Goal: Task Accomplishment & Management: Manage account settings

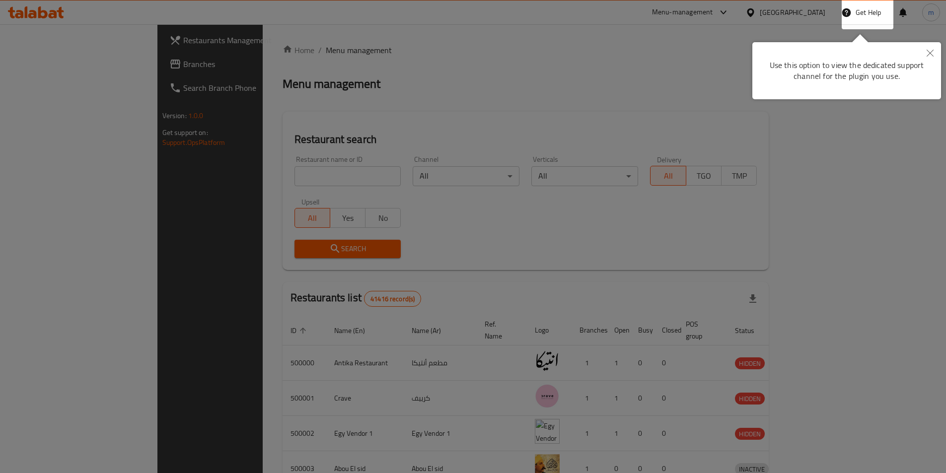
click at [476, 257] on div at bounding box center [473, 236] width 946 height 473
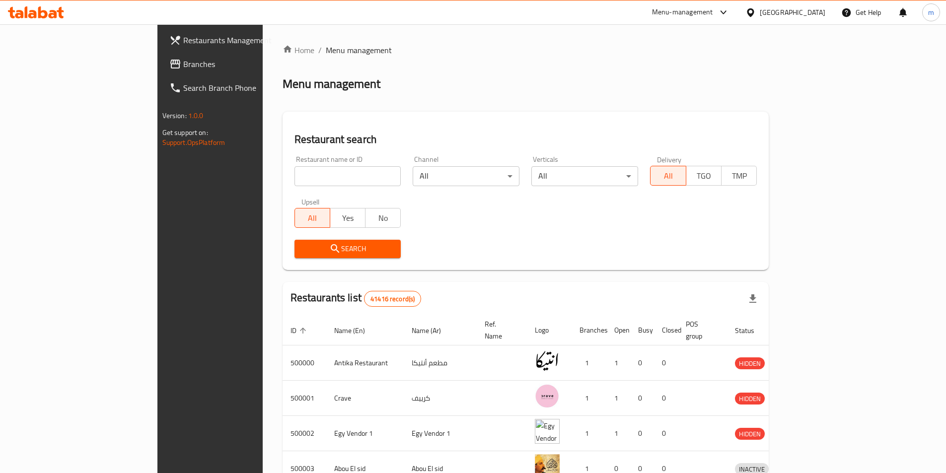
click at [183, 69] on span "Branches" at bounding box center [245, 64] width 124 height 12
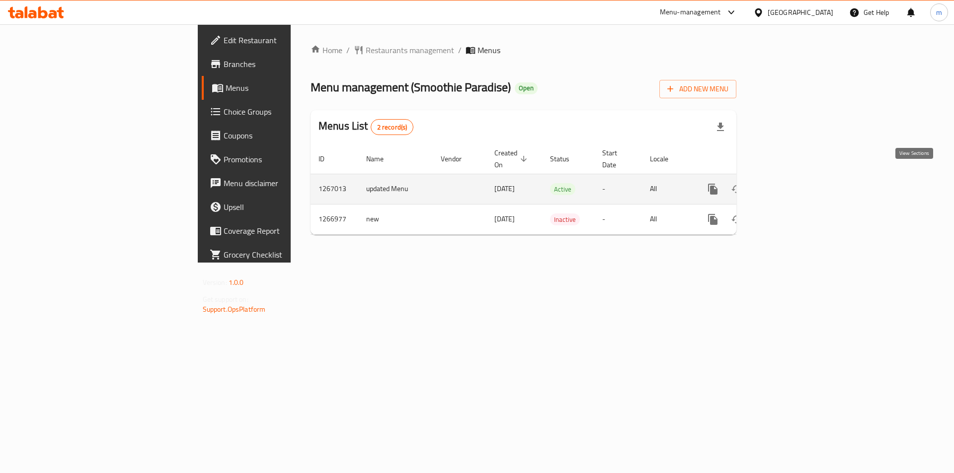
click at [789, 185] on icon "enhanced table" at bounding box center [784, 189] width 9 height 9
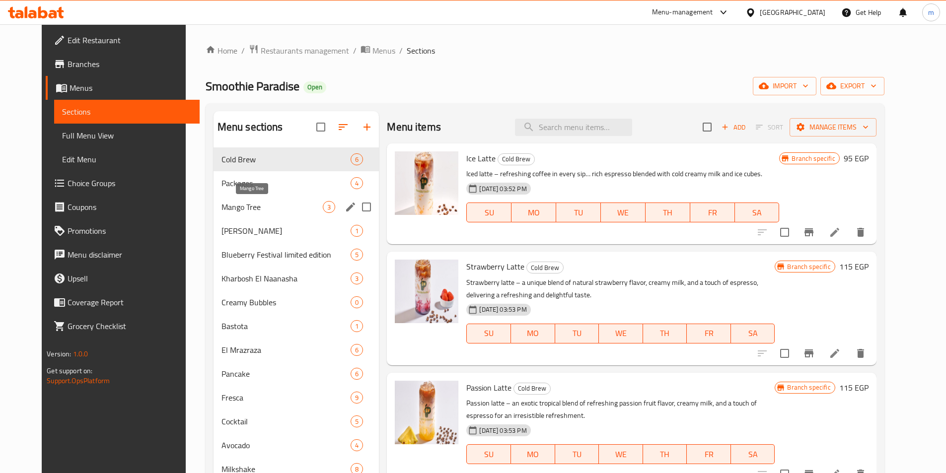
scroll to position [183, 0]
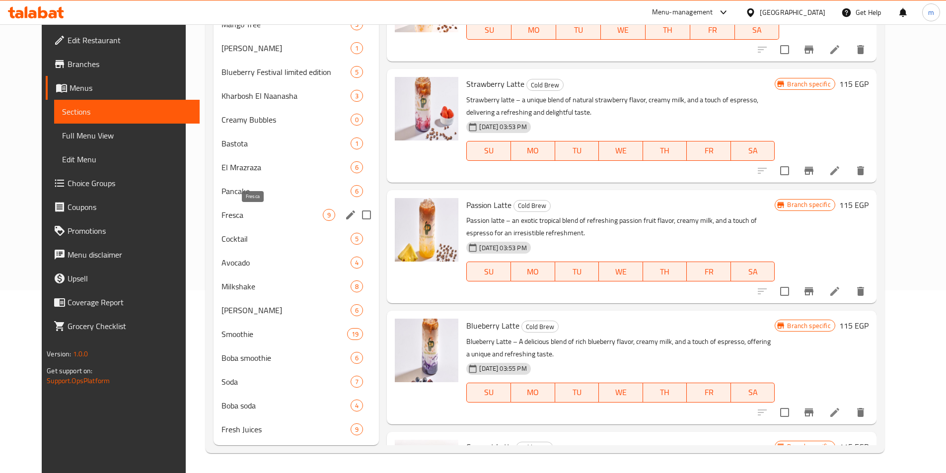
click at [222, 214] on span "Fresca" at bounding box center [273, 215] width 102 height 12
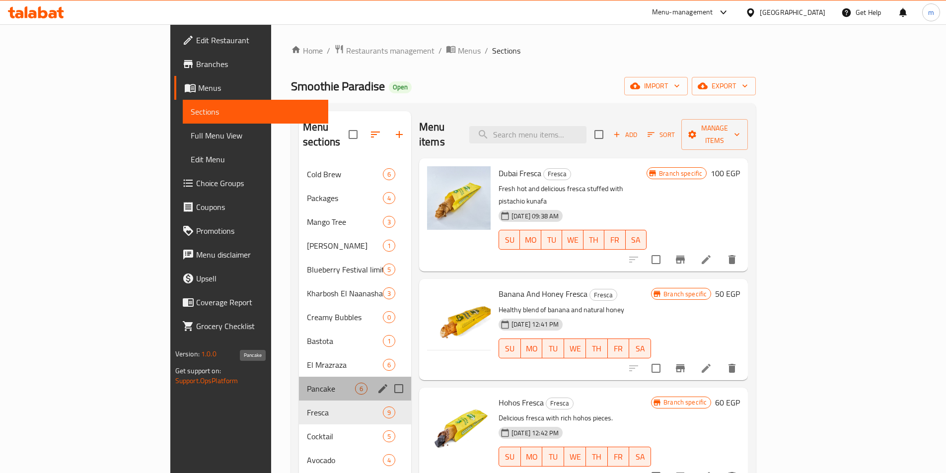
click at [307, 383] on span "Pancake" at bounding box center [331, 389] width 48 height 12
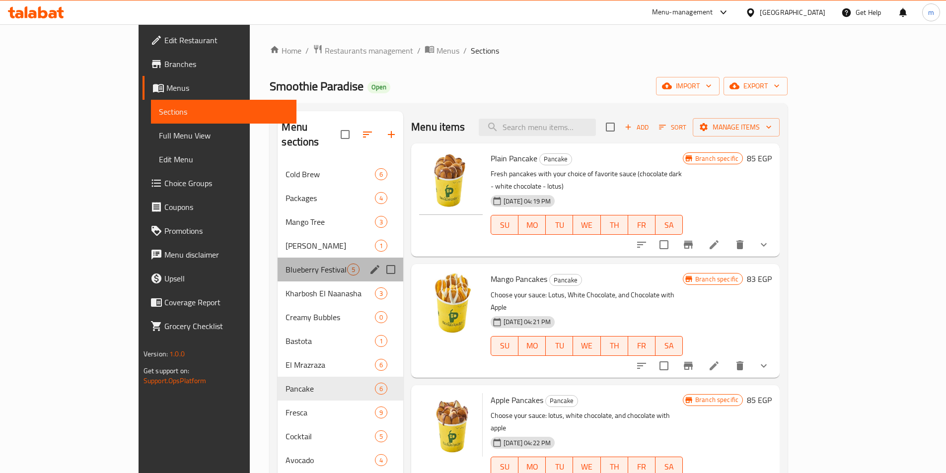
click at [278, 265] on div "Blueberry Festival limited edition 5" at bounding box center [341, 270] width 126 height 24
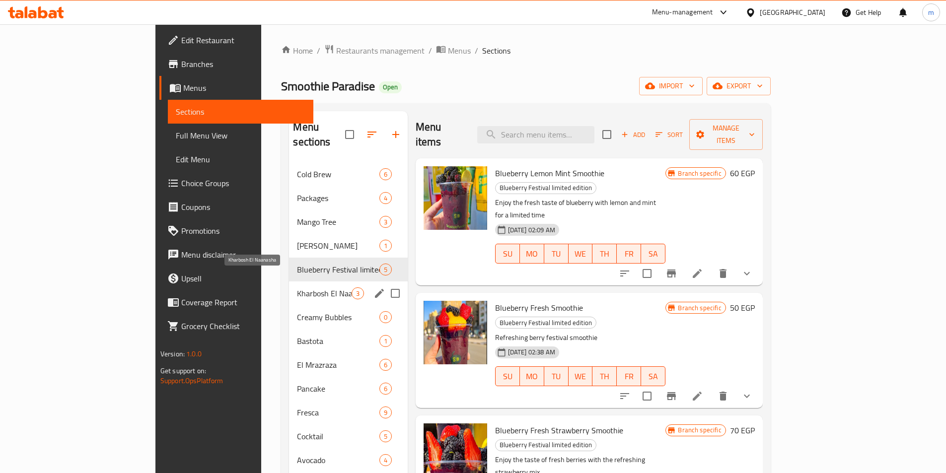
click at [297, 288] on span "Kharbosh El Naanasha" at bounding box center [324, 294] width 54 height 12
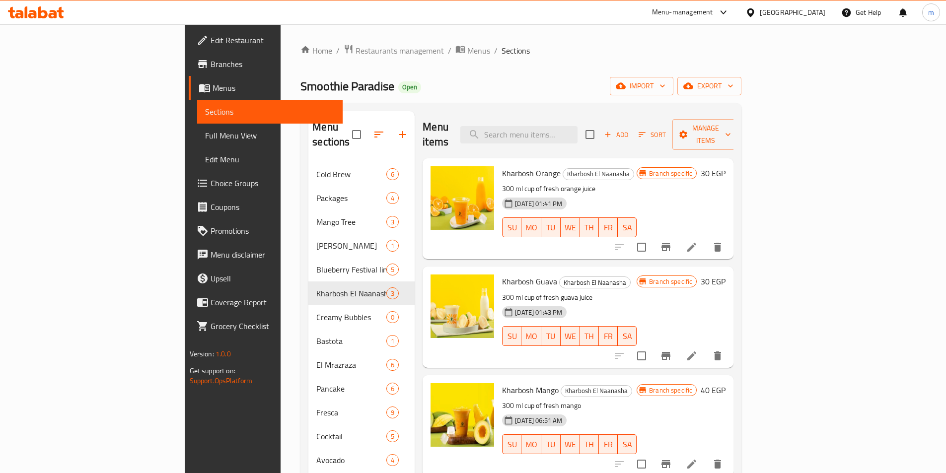
click at [197, 146] on link "Full Menu View" at bounding box center [270, 136] width 146 height 24
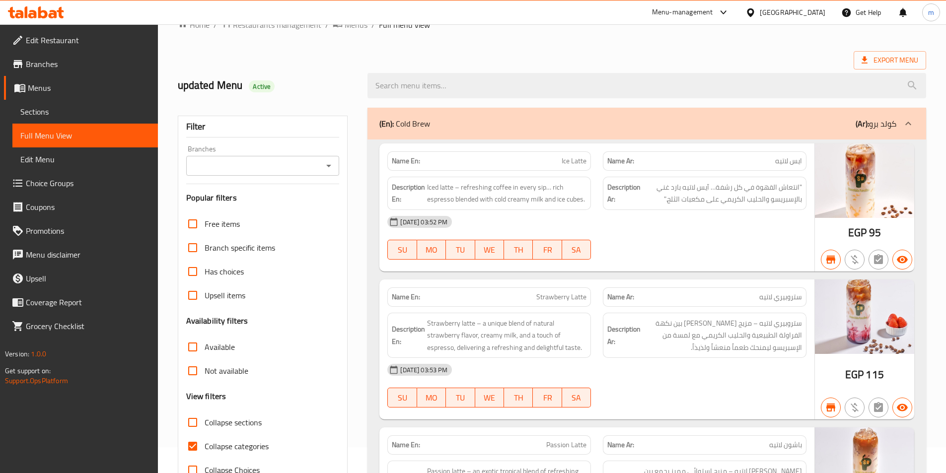
scroll to position [50, 0]
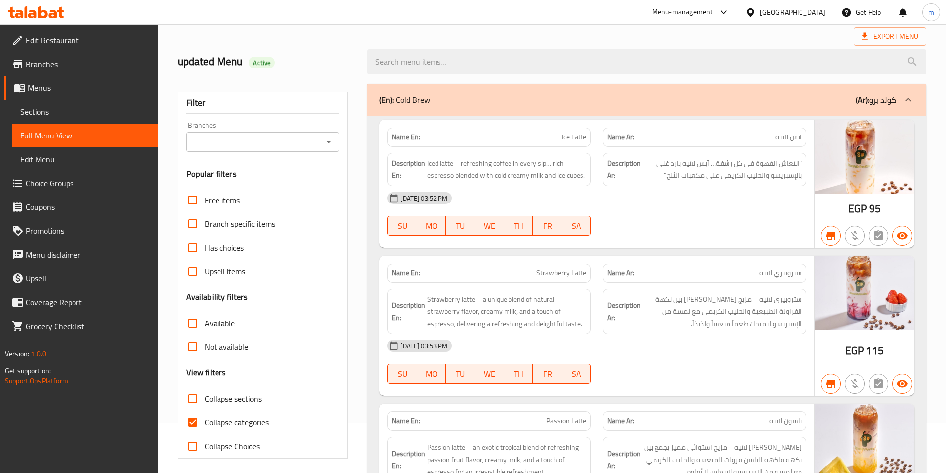
click at [832, 100] on div "(En): Cold Brew (Ar): كولد برو" at bounding box center [637, 100] width 517 height 12
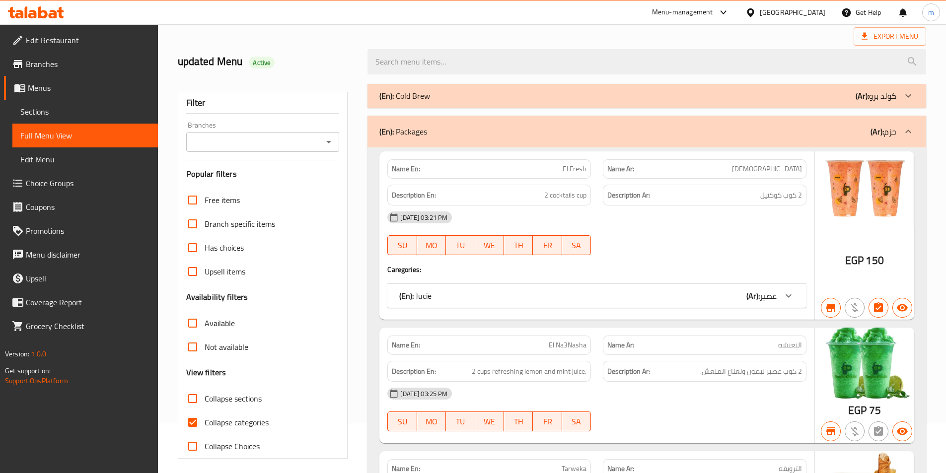
scroll to position [99, 0]
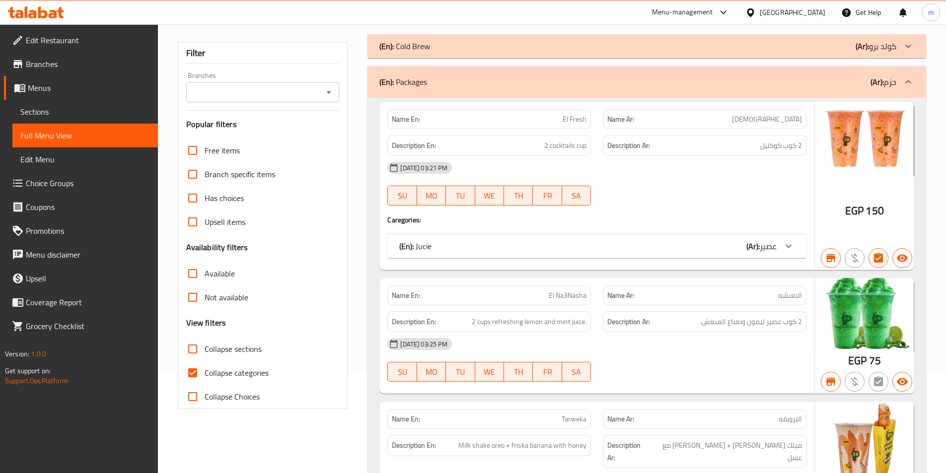
click at [778, 95] on div "(En): Packages (Ar): حزم" at bounding box center [647, 82] width 559 height 32
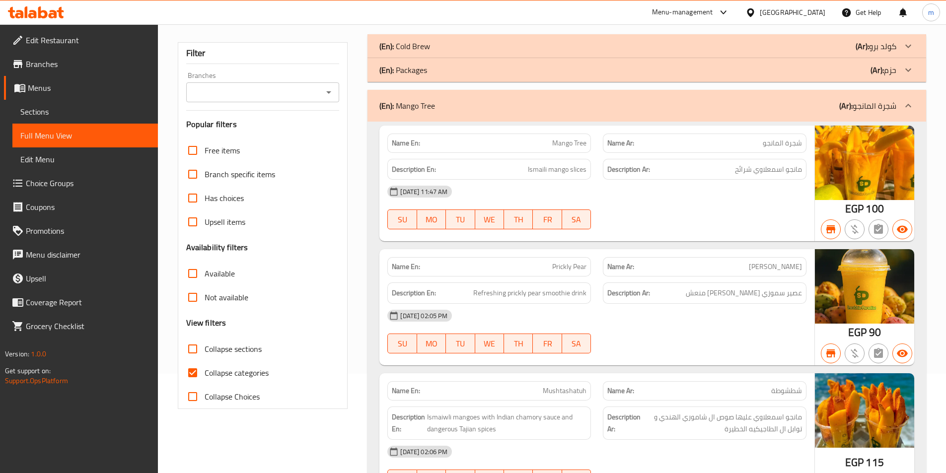
click at [818, 108] on div "(En): Mango Tree (Ar): شجرة المانجو" at bounding box center [637, 106] width 517 height 12
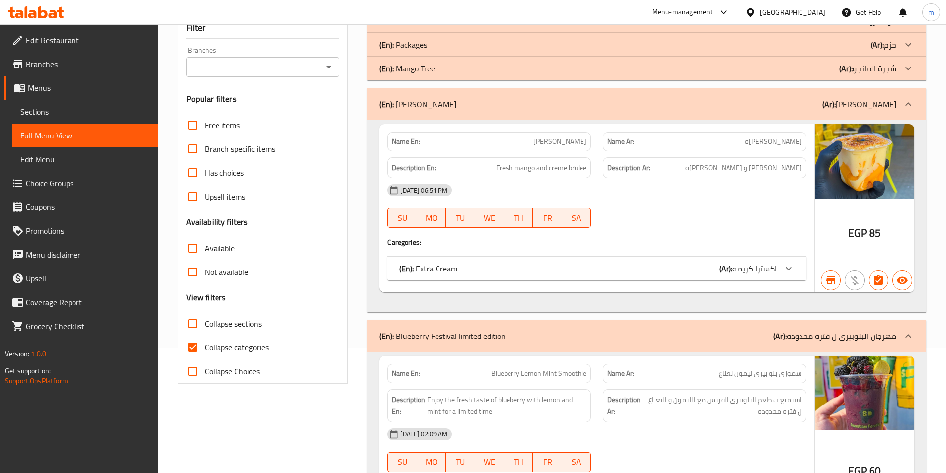
scroll to position [149, 0]
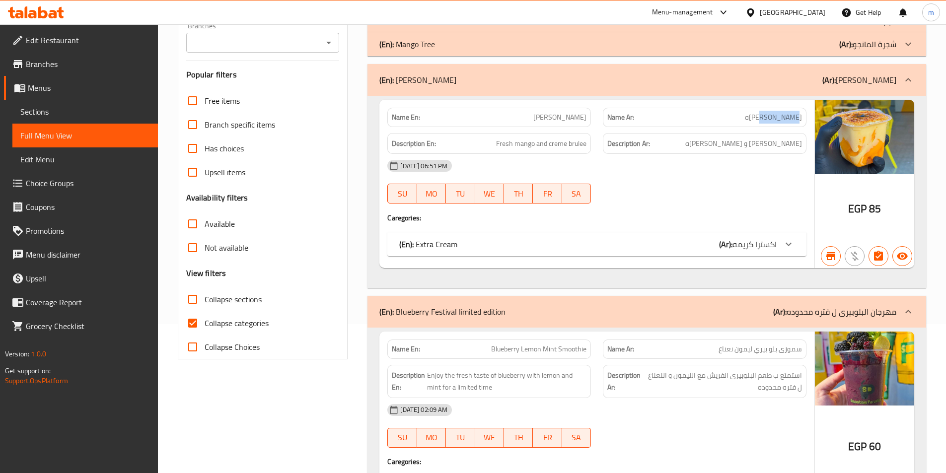
drag, startPoint x: 763, startPoint y: 120, endPoint x: 793, endPoint y: 119, distance: 29.8
click at [793, 119] on p "Name Ar: [PERSON_NAME]ه" at bounding box center [704, 117] width 195 height 10
click at [824, 75] on div "(En): [PERSON_NAME] (Ar): [PERSON_NAME]" at bounding box center [637, 80] width 517 height 12
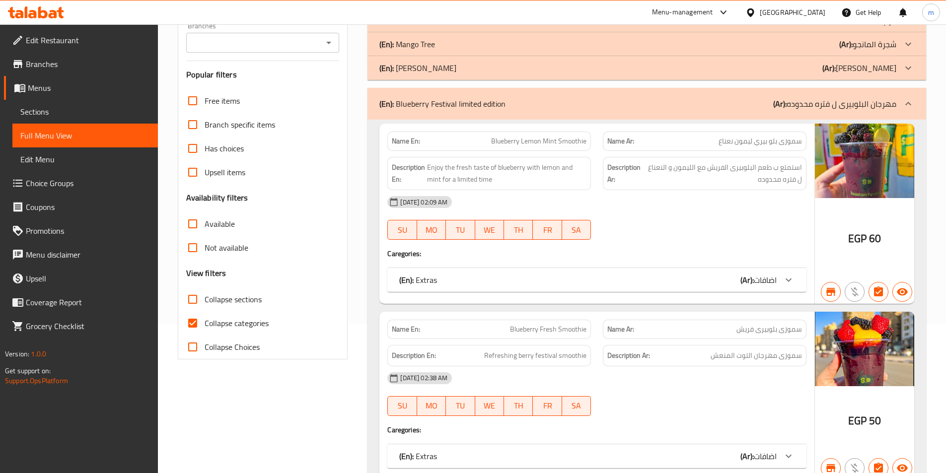
click at [819, 75] on div "(En): [PERSON_NAME] (Ar): [PERSON_NAME]" at bounding box center [647, 68] width 559 height 24
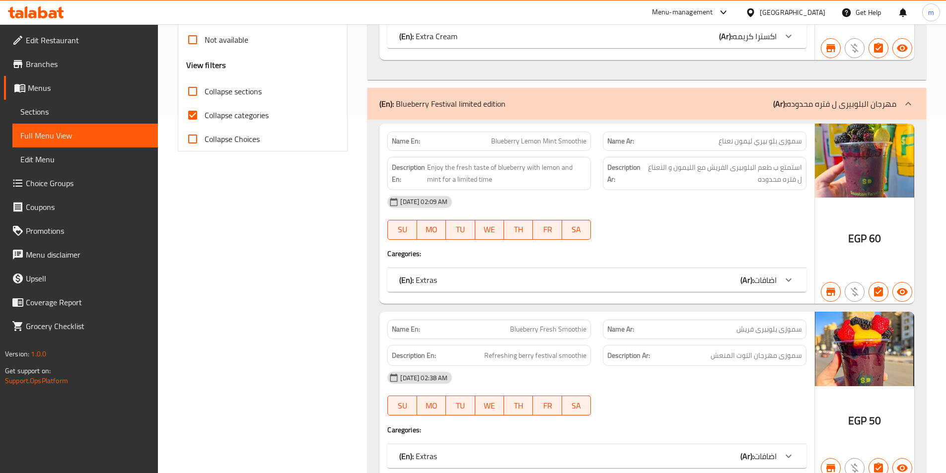
scroll to position [348, 0]
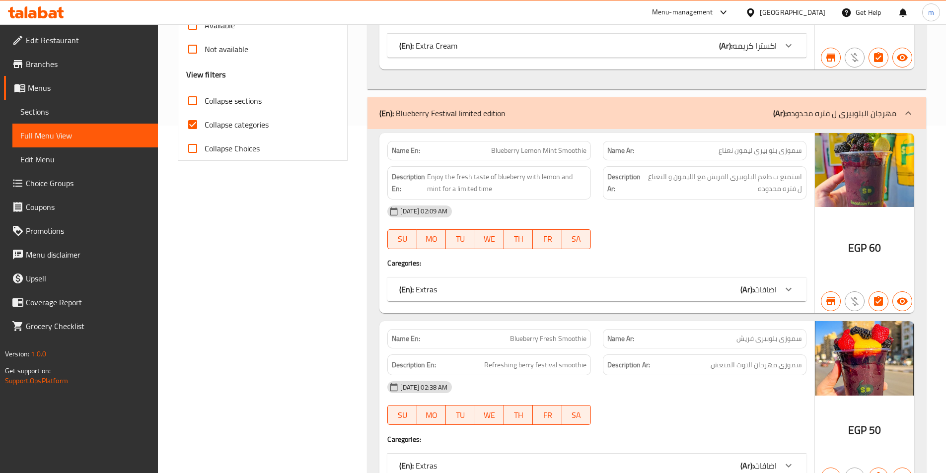
click at [852, 111] on p "(Ar): مهرجان البلوبيرى ل فتره محدوده" at bounding box center [834, 113] width 123 height 12
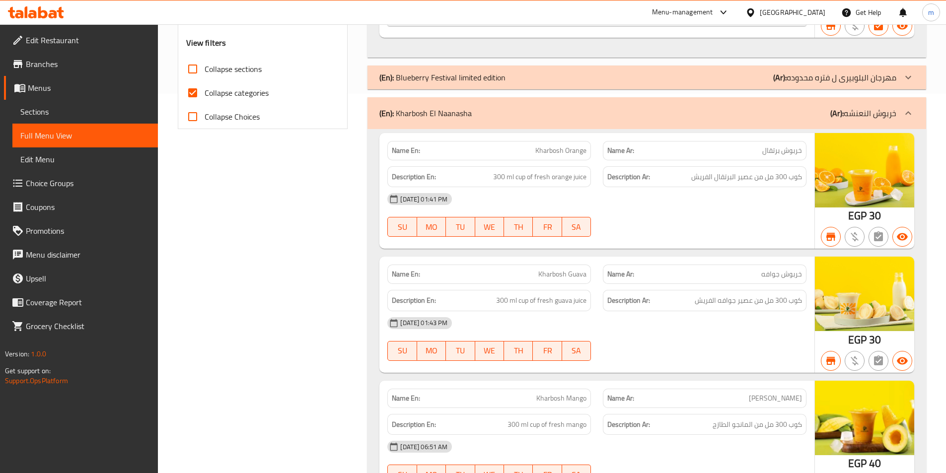
scroll to position [397, 0]
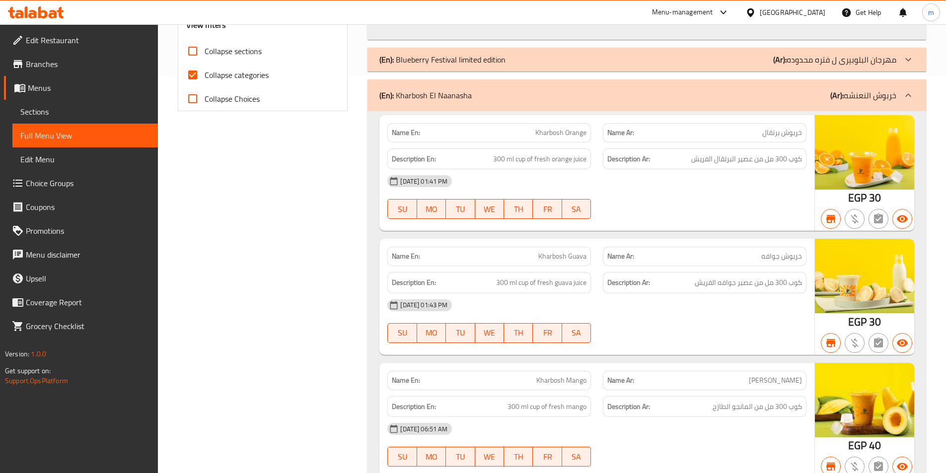
click at [873, 89] on p "(Ar): خربوش النعنشه" at bounding box center [864, 95] width 66 height 12
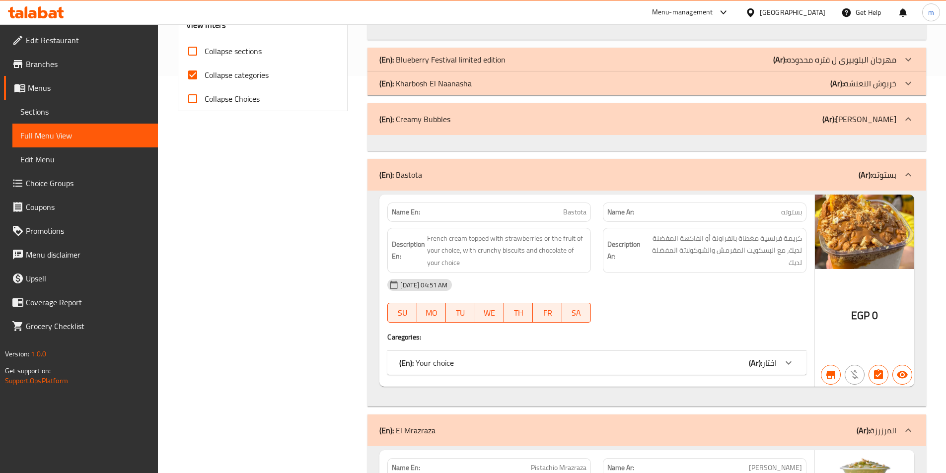
click at [809, 129] on div "(En): Creamy Bubbles (Ar): [PERSON_NAME]" at bounding box center [647, 119] width 559 height 32
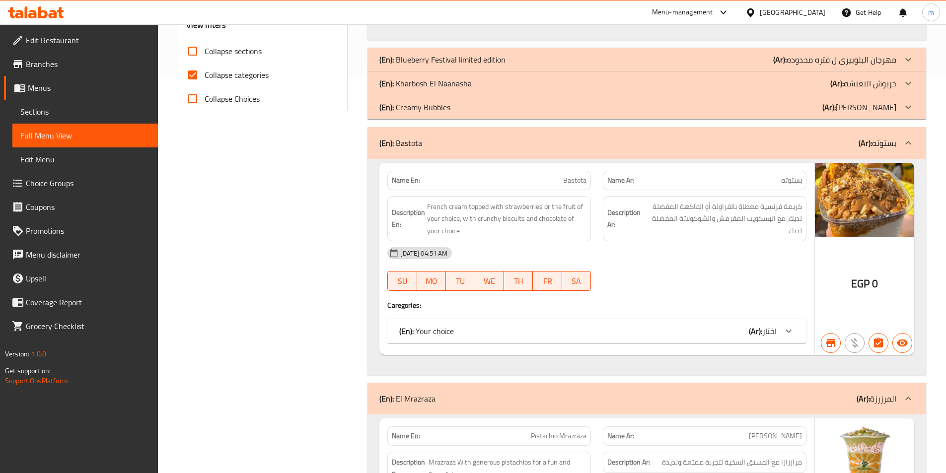
click at [809, 116] on div "(En): Creamy Bubbles (Ar): [PERSON_NAME]" at bounding box center [647, 107] width 559 height 24
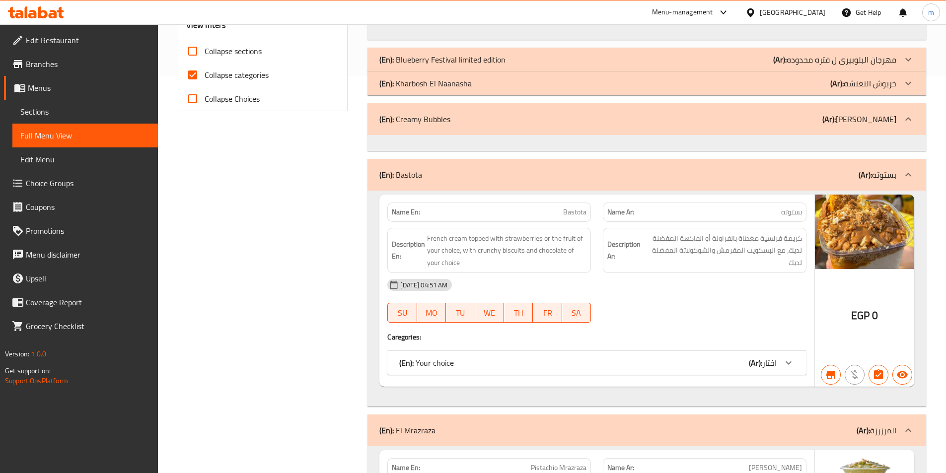
click at [809, 116] on div "(En): Creamy Bubbles (Ar): [PERSON_NAME]" at bounding box center [637, 119] width 517 height 12
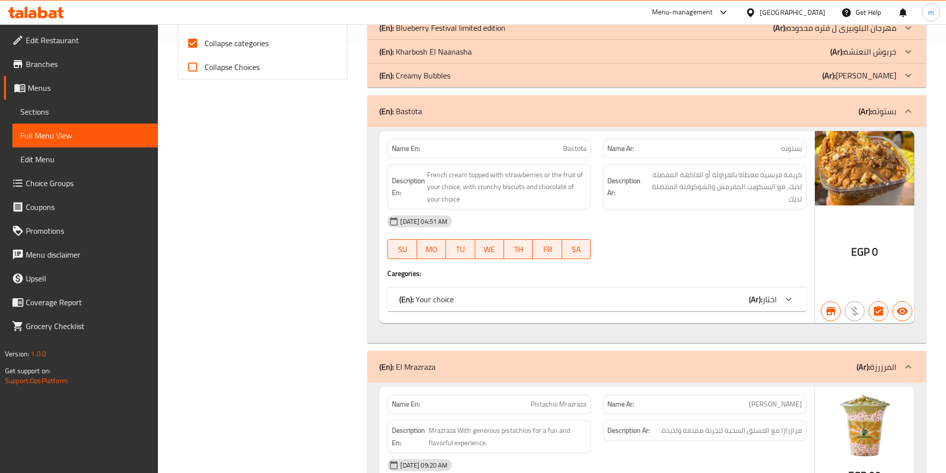
scroll to position [447, 0]
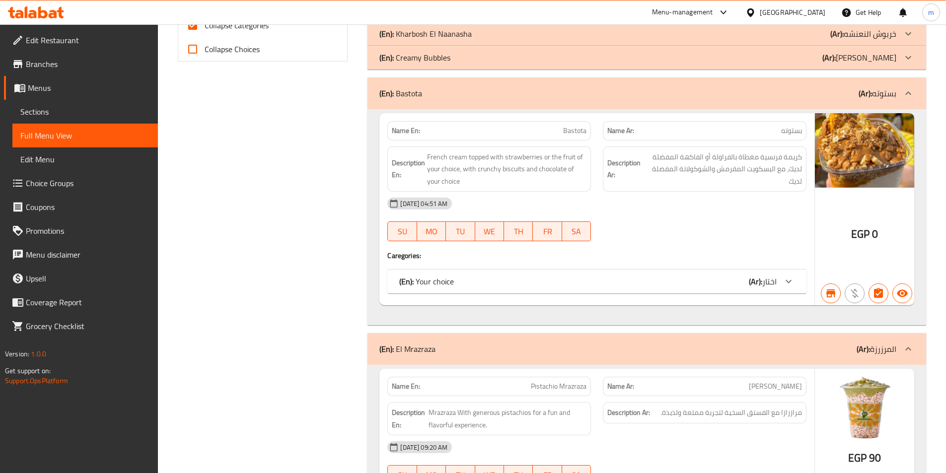
click at [781, 286] on div at bounding box center [789, 282] width 24 height 24
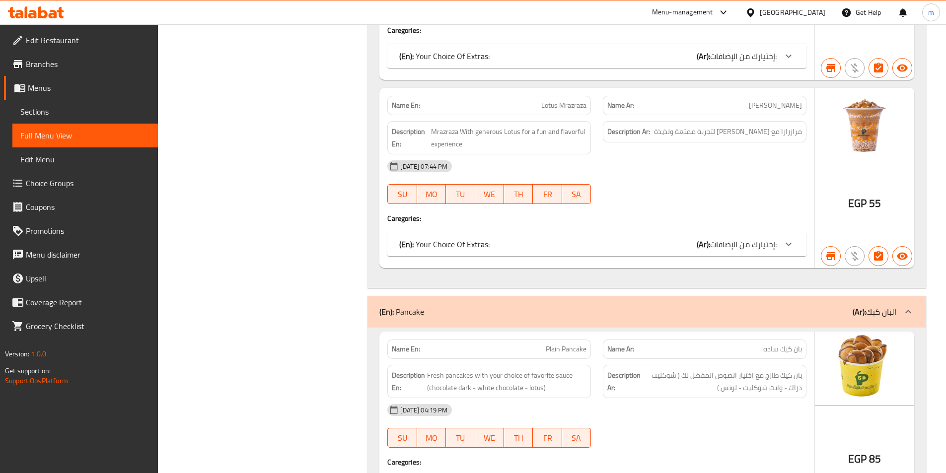
scroll to position [1987, 0]
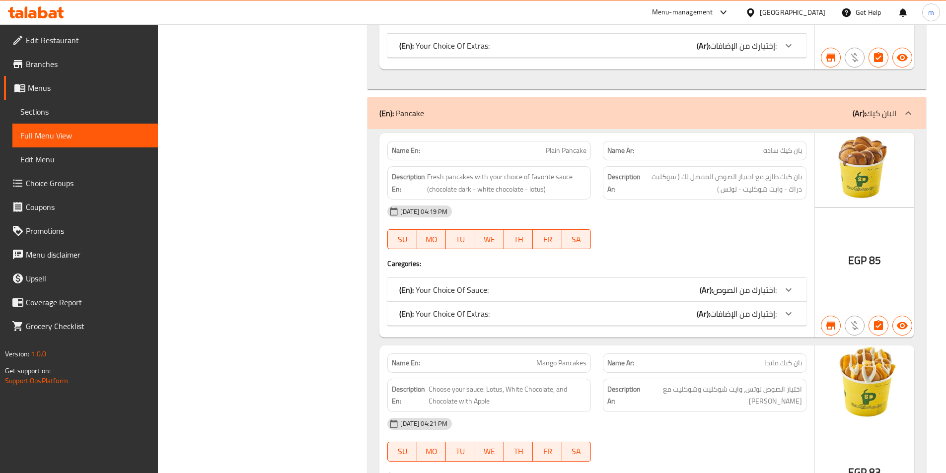
click at [786, 108] on div "(En): Pancake (Ar): البان كيك" at bounding box center [637, 113] width 517 height 12
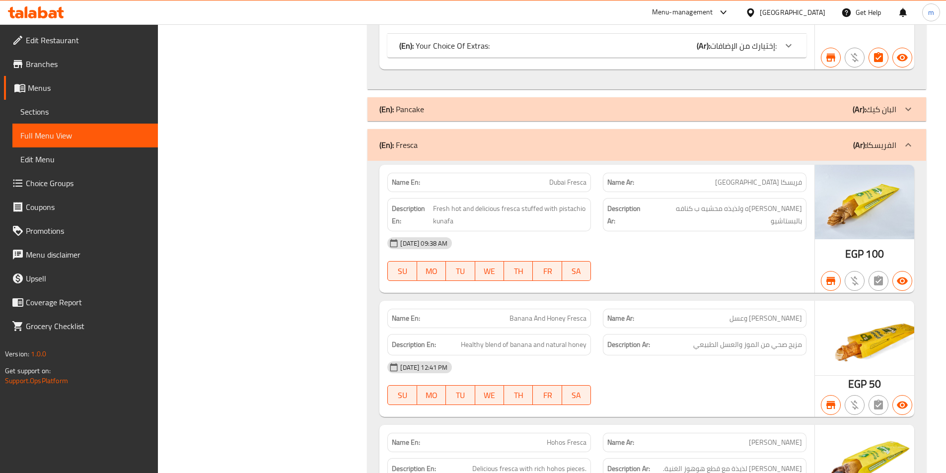
click at [789, 147] on div "(En): Fresca (Ar): الفريسكا" at bounding box center [637, 145] width 517 height 12
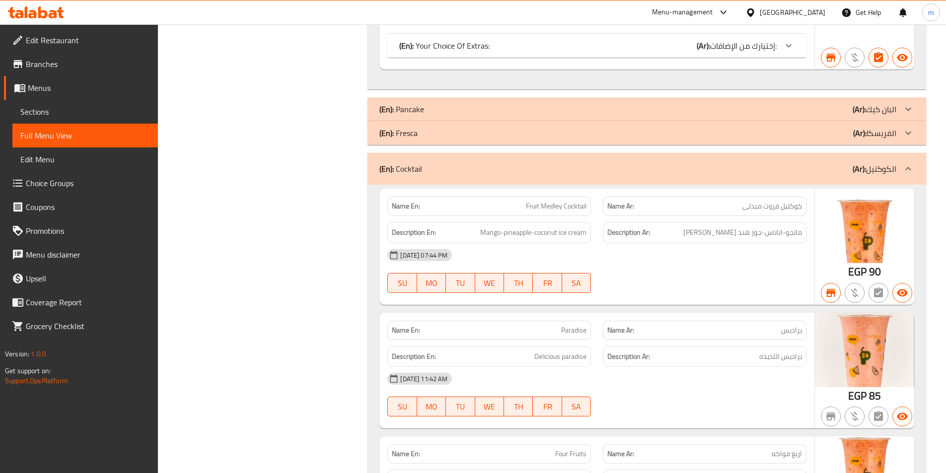
click at [785, 162] on div "(En): Cocktail (Ar): الكوكتيل" at bounding box center [647, 169] width 559 height 32
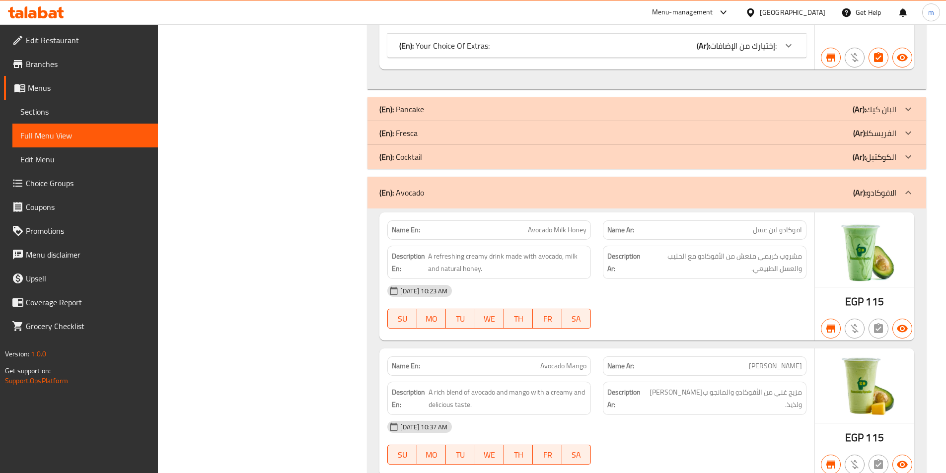
click at [797, 188] on div "(En): Avocado (Ar): الافوكادو" at bounding box center [637, 193] width 517 height 12
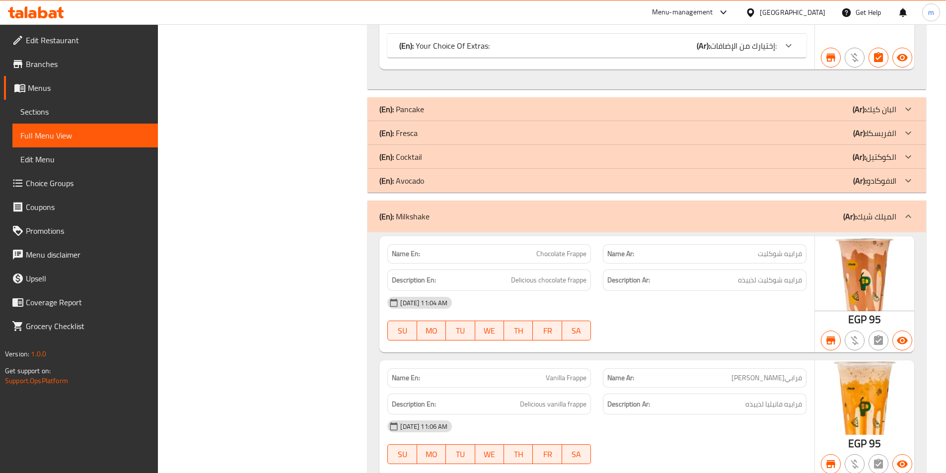
click at [797, 188] on div "(En): Avocado (Ar): الافوكادو" at bounding box center [647, 181] width 559 height 24
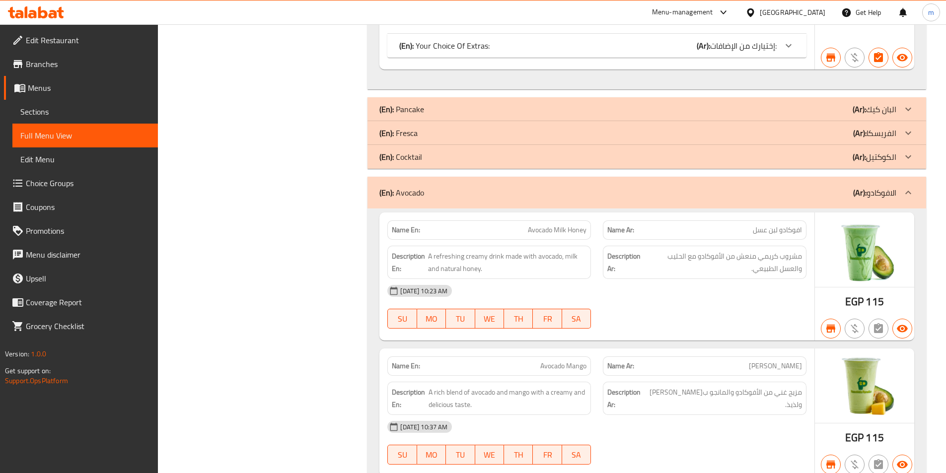
click at [797, 188] on div "(En): Avocado (Ar): الافوكادو" at bounding box center [637, 193] width 517 height 12
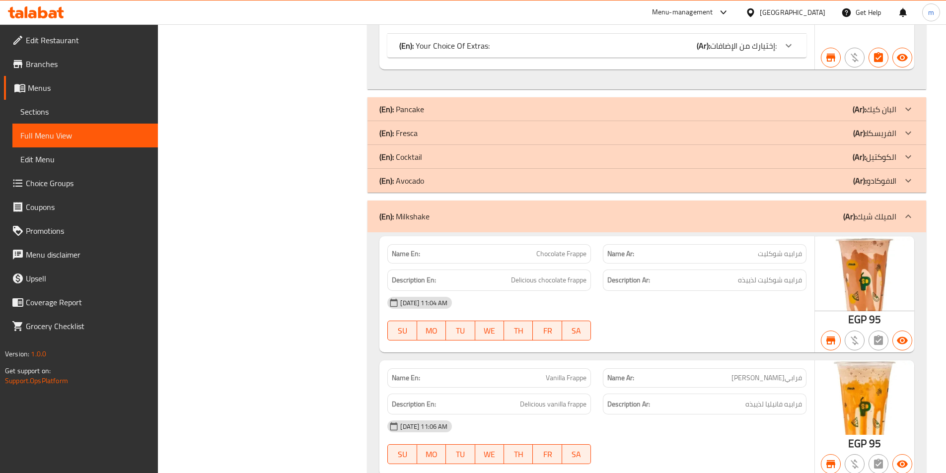
click at [808, 206] on div "(En): Milkshake (Ar): الميلك شيك" at bounding box center [647, 217] width 559 height 32
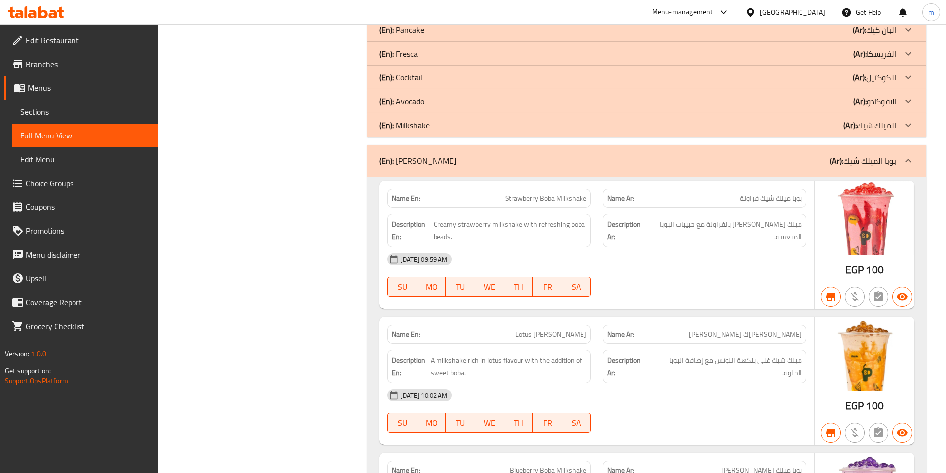
scroll to position [2086, 0]
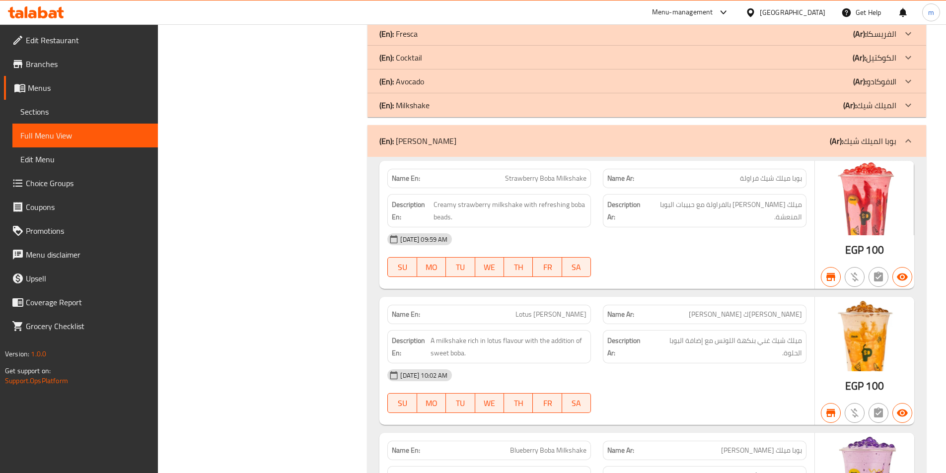
click at [821, 148] on div "(En): [PERSON_NAME] (Ar): بوبا الميلك شيك" at bounding box center [647, 141] width 559 height 32
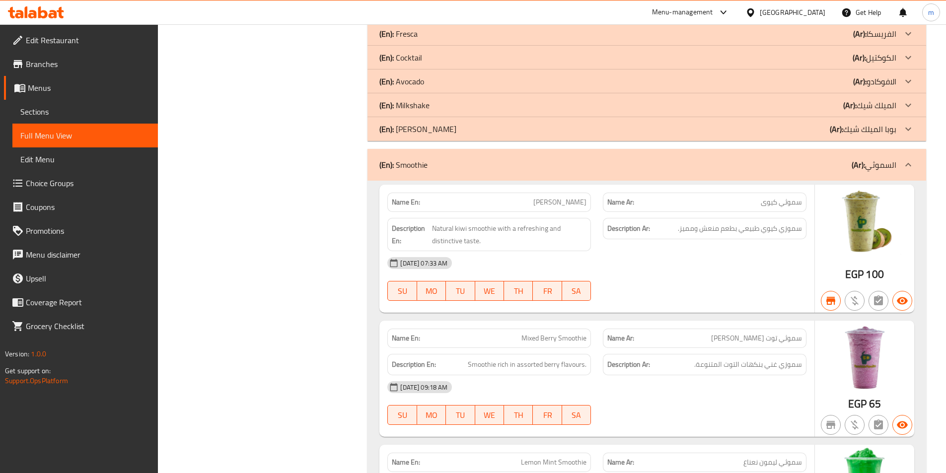
click at [830, 153] on div "(En): Smoothie (Ar): السموثي" at bounding box center [647, 165] width 559 height 32
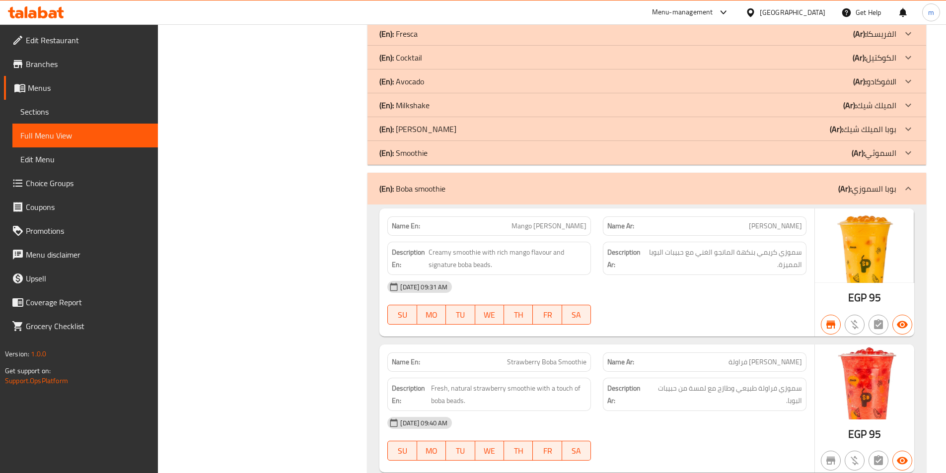
click at [832, 183] on div "(En): [PERSON_NAME] (Ar): [PERSON_NAME]" at bounding box center [637, 189] width 517 height 12
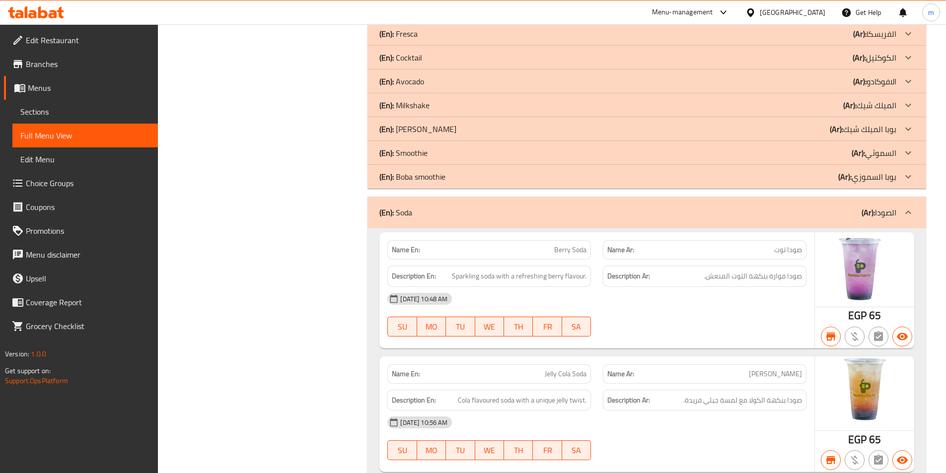
scroll to position [2136, 0]
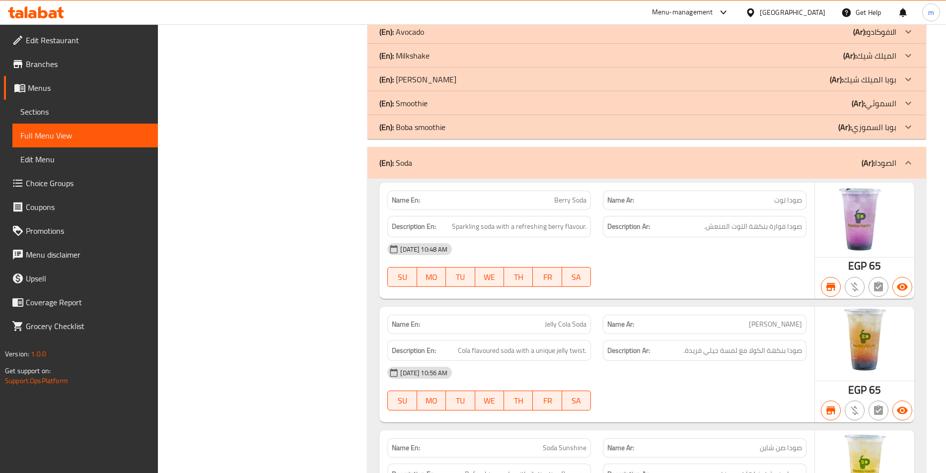
click at [808, 155] on div "(En): Soda (Ar): الصودا" at bounding box center [647, 163] width 559 height 32
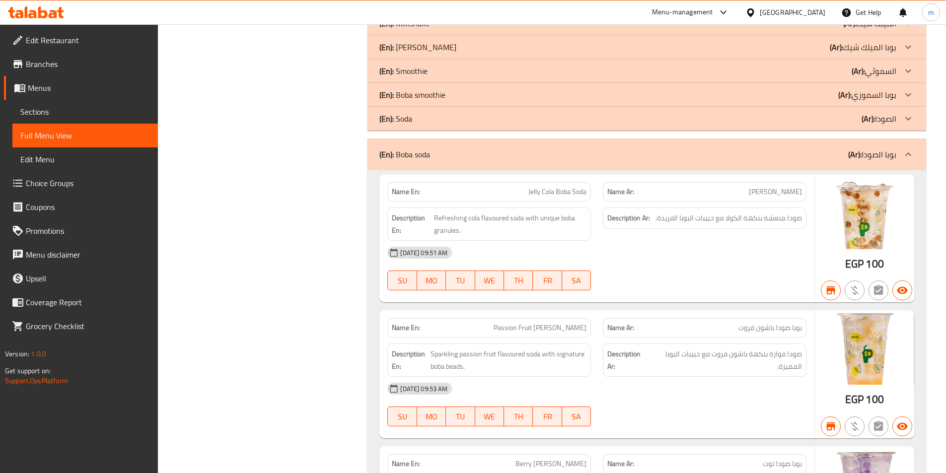
scroll to position [2186, 0]
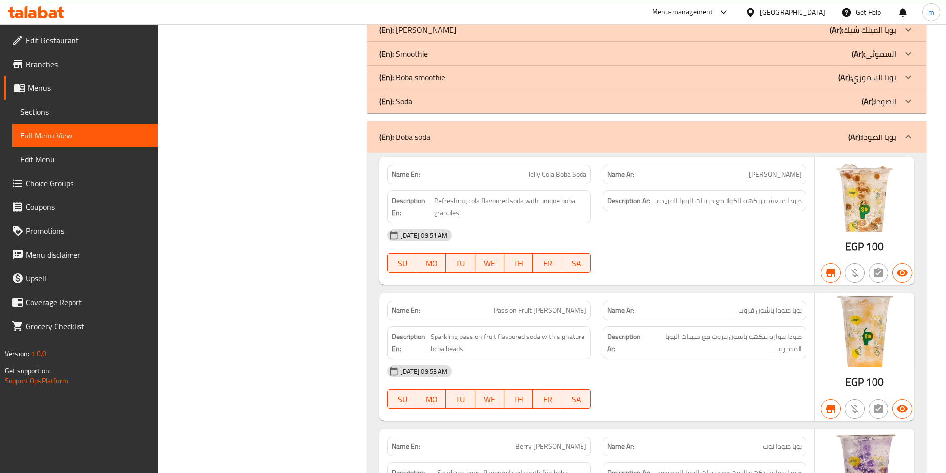
click at [795, 137] on div "(En): Boba soda (Ar): بوبا الصودا" at bounding box center [637, 137] width 517 height 12
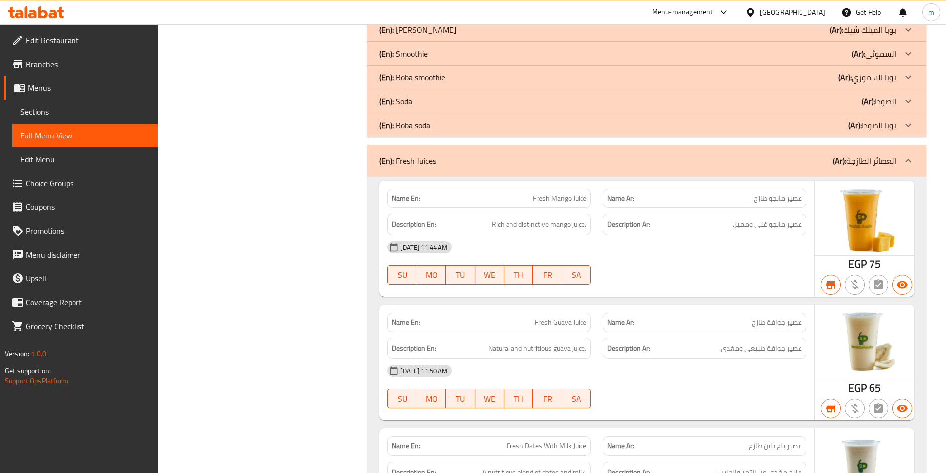
click at [808, 163] on div "(En): Fresh Juices (Ar): العصائر الطازجة" at bounding box center [637, 161] width 517 height 12
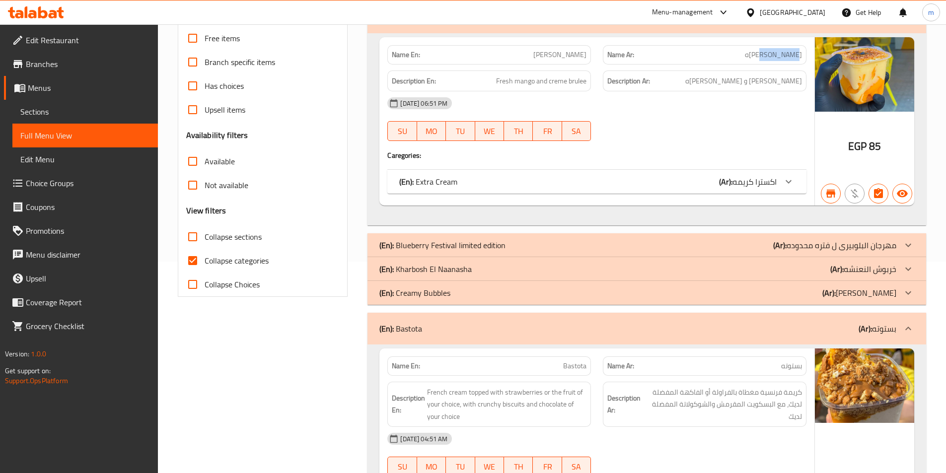
scroll to position [154, 0]
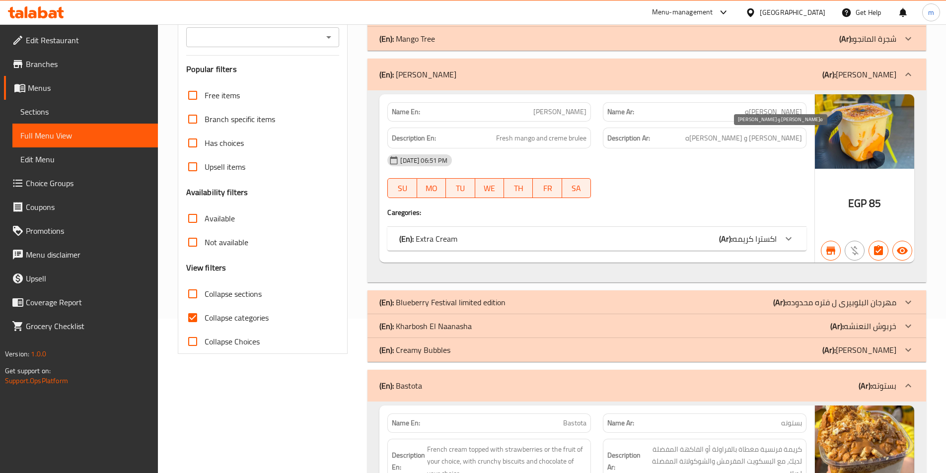
click at [790, 136] on span "[PERSON_NAME] و [PERSON_NAME]ه" at bounding box center [743, 138] width 117 height 12
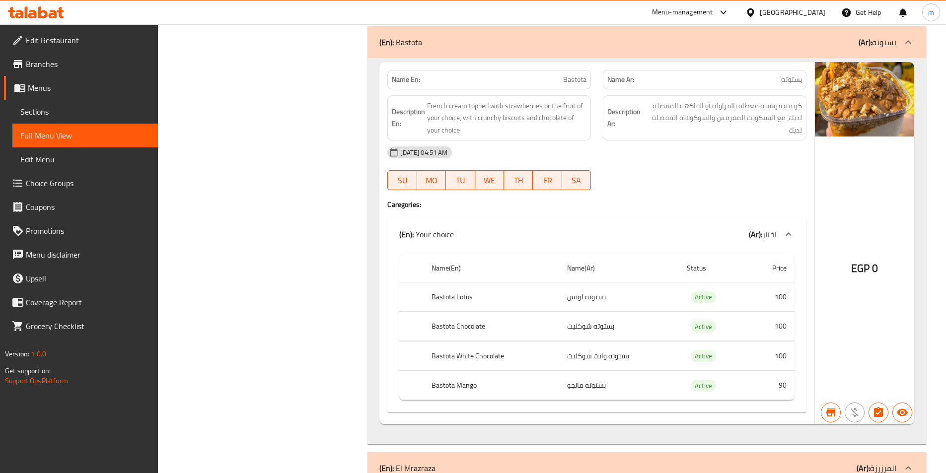
scroll to position [502, 0]
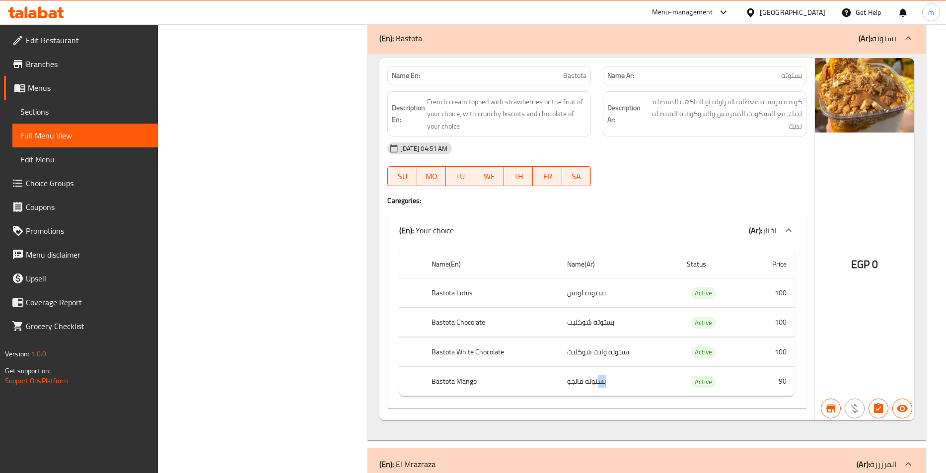
drag, startPoint x: 598, startPoint y: 384, endPoint x: 608, endPoint y: 379, distance: 11.3
click at [608, 379] on td "بستوته مانجو" at bounding box center [619, 381] width 120 height 29
click at [614, 378] on td "بستوته مانجو" at bounding box center [619, 381] width 120 height 29
drag, startPoint x: 614, startPoint y: 381, endPoint x: 543, endPoint y: 383, distance: 71.6
click at [543, 383] on tr "Bastota Mango بستوته مانجو Active 90" at bounding box center [596, 381] width 395 height 29
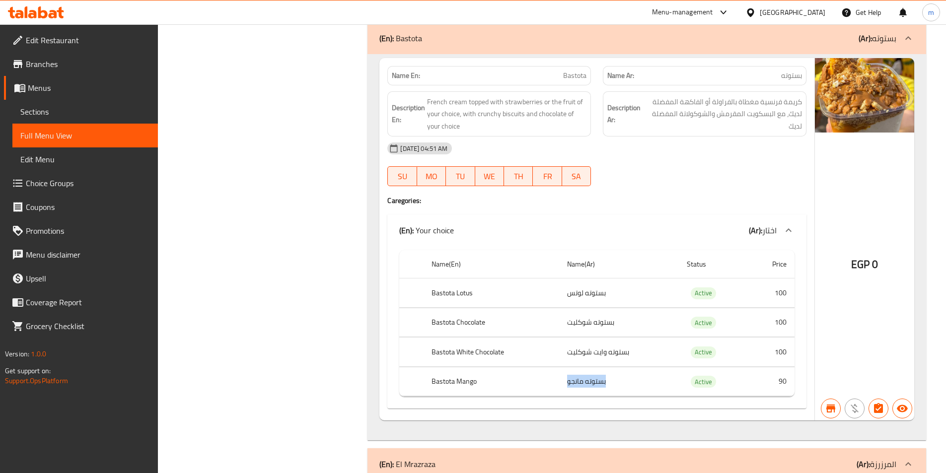
drag, startPoint x: 563, startPoint y: 381, endPoint x: 634, endPoint y: 384, distance: 70.6
click at [634, 384] on td "بستوته مانجو" at bounding box center [619, 381] width 120 height 29
click at [631, 385] on td "بستوته مانجو" at bounding box center [619, 381] width 120 height 29
drag, startPoint x: 621, startPoint y: 385, endPoint x: 547, endPoint y: 381, distance: 73.6
click at [547, 381] on tr "Bastota Mango بستوته مانجو Active 90" at bounding box center [596, 381] width 395 height 29
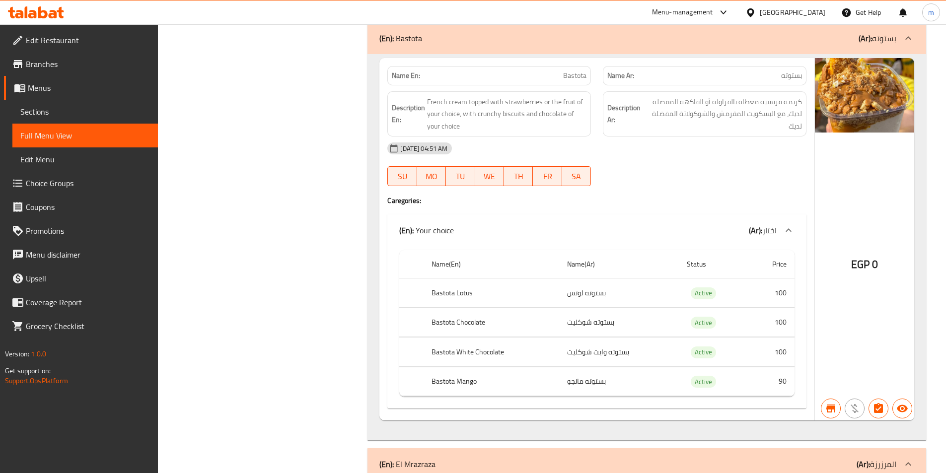
click at [614, 390] on td "بستوته مانجو" at bounding box center [619, 381] width 120 height 29
drag, startPoint x: 625, startPoint y: 378, endPoint x: 543, endPoint y: 379, distance: 82.0
click at [543, 379] on tr "Bastota Mango بستوته مانجو Active 90" at bounding box center [596, 381] width 395 height 29
click at [625, 380] on td "بستوته مانجو" at bounding box center [619, 381] width 120 height 29
drag, startPoint x: 626, startPoint y: 380, endPoint x: 565, endPoint y: 380, distance: 61.1
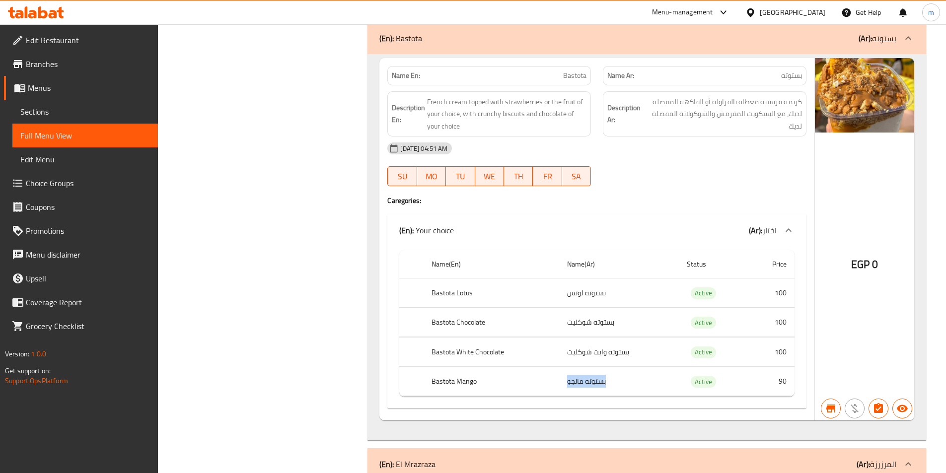
click at [565, 380] on td "بستوته مانجو" at bounding box center [619, 381] width 120 height 29
click at [619, 383] on td "بستوته مانجو" at bounding box center [619, 381] width 120 height 29
drag, startPoint x: 614, startPoint y: 379, endPoint x: 565, endPoint y: 389, distance: 50.2
click at [565, 389] on td "بستوته مانجو" at bounding box center [619, 381] width 120 height 29
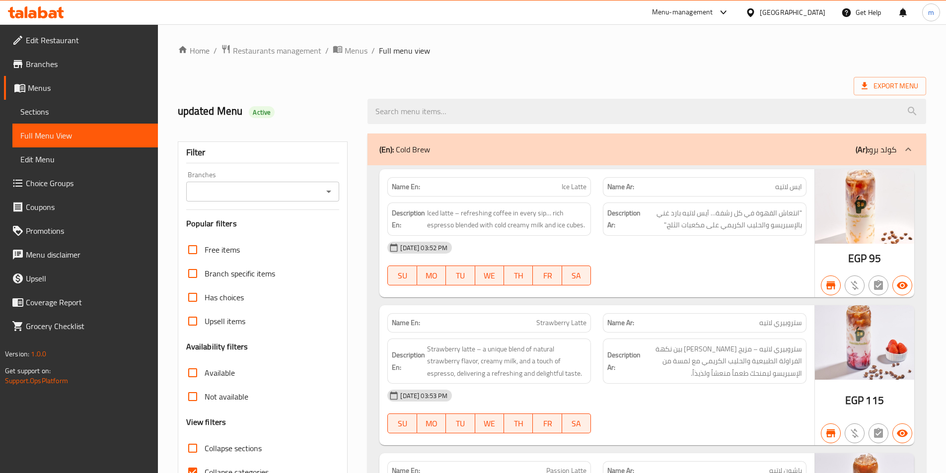
click at [82, 63] on span "Branches" at bounding box center [88, 64] width 124 height 12
